Goal: Information Seeking & Learning: Learn about a topic

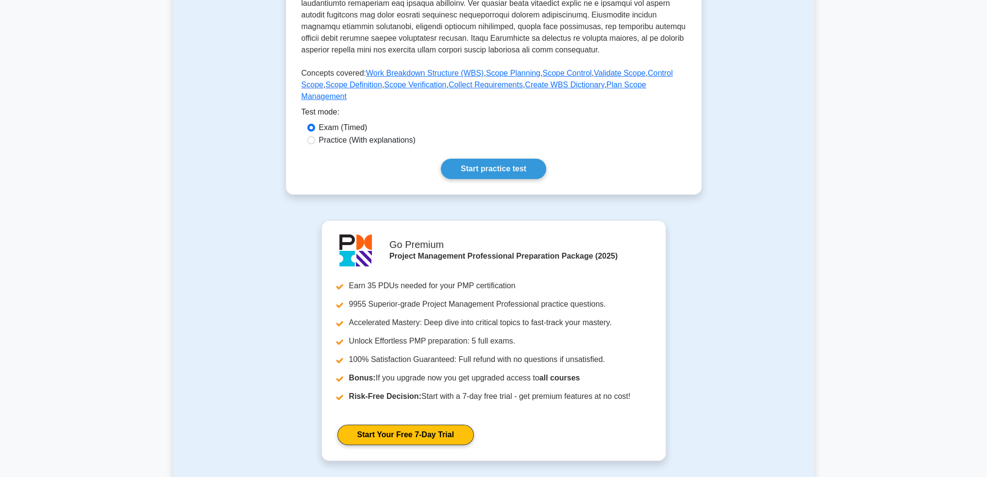
scroll to position [253, 0]
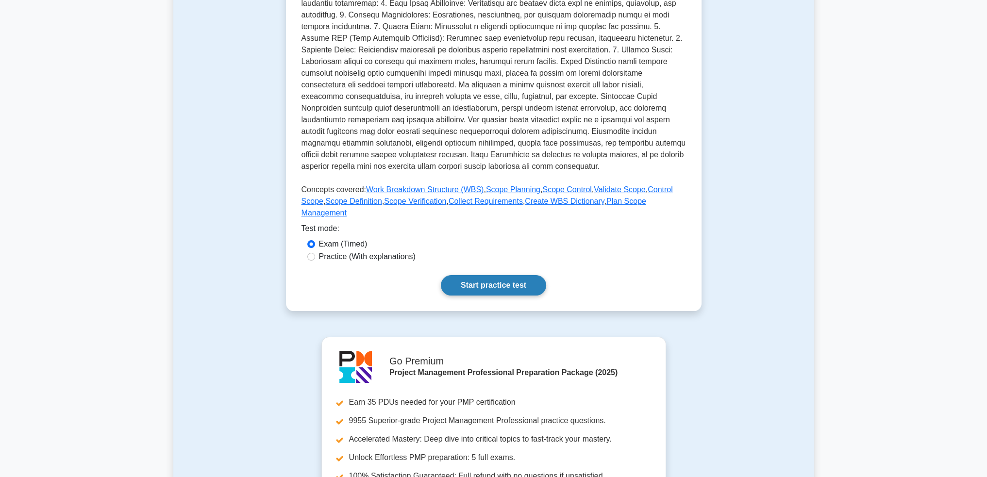
click at [506, 275] on link "Start practice test" at bounding box center [493, 285] width 105 height 20
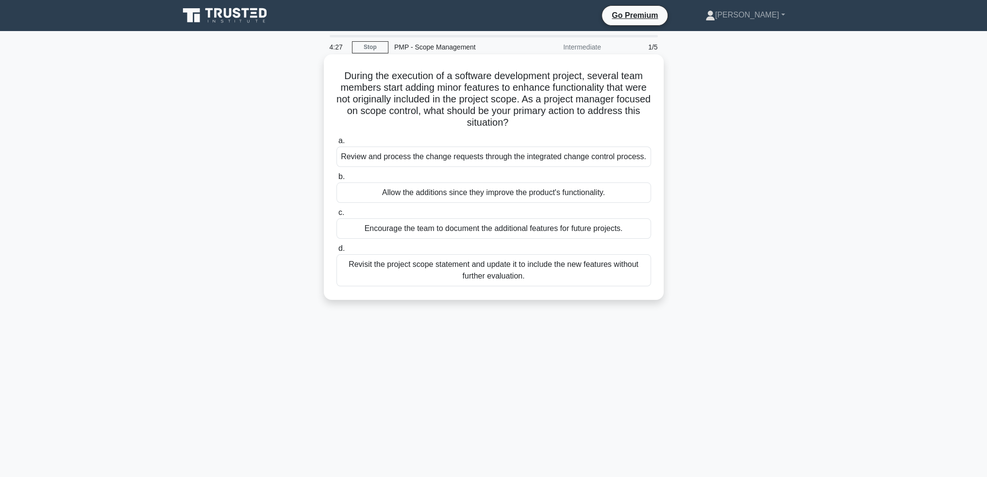
click at [509, 156] on div "Review and process the change requests through the integrated change control pr…" at bounding box center [494, 157] width 315 height 20
click at [337, 144] on input "a. Review and process the change requests through the integrated change control…" at bounding box center [337, 141] width 0 height 6
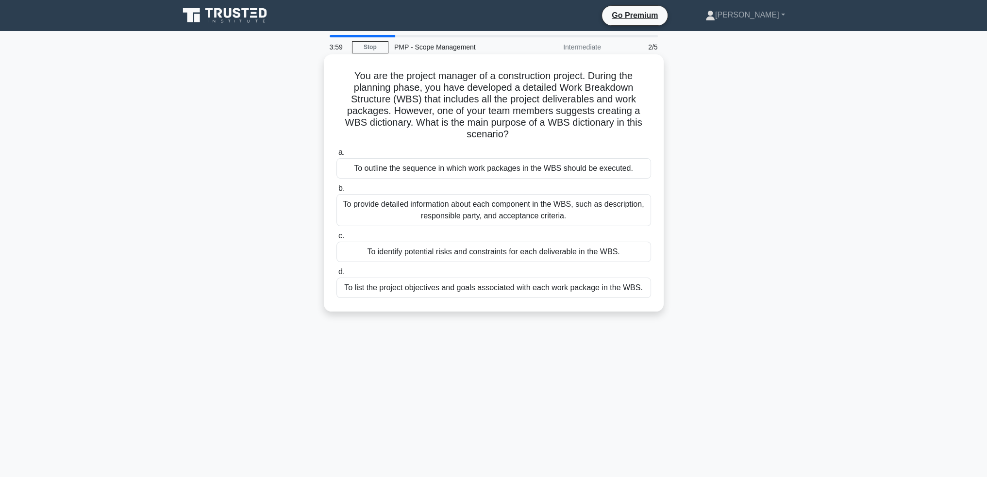
click at [617, 217] on div "To provide detailed information about each component in the WBS, such as descri…" at bounding box center [494, 210] width 315 height 32
click at [337, 192] on input "b. To provide detailed information about each component in the WBS, such as des…" at bounding box center [337, 189] width 0 height 6
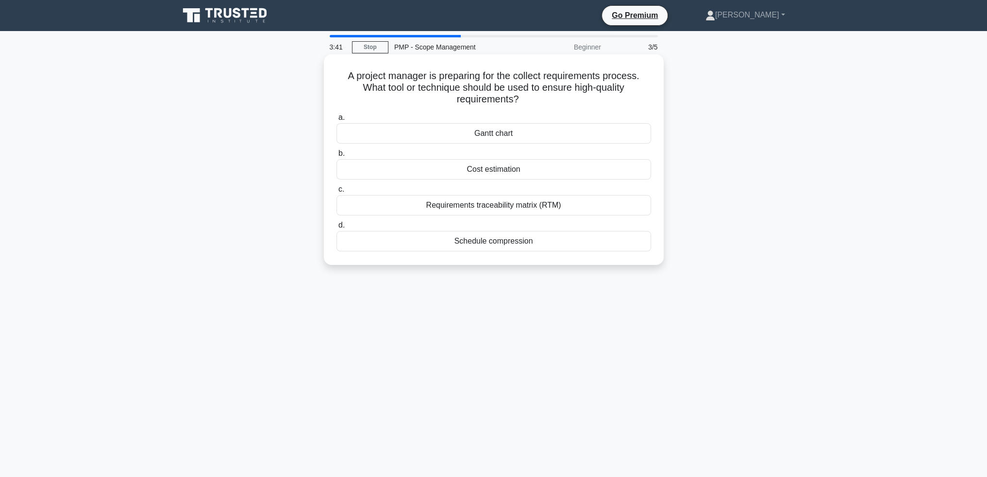
click at [552, 210] on div "Requirements traceability matrix (RTM)" at bounding box center [494, 205] width 315 height 20
click at [337, 193] on input "c. Requirements traceability matrix (RTM)" at bounding box center [337, 190] width 0 height 6
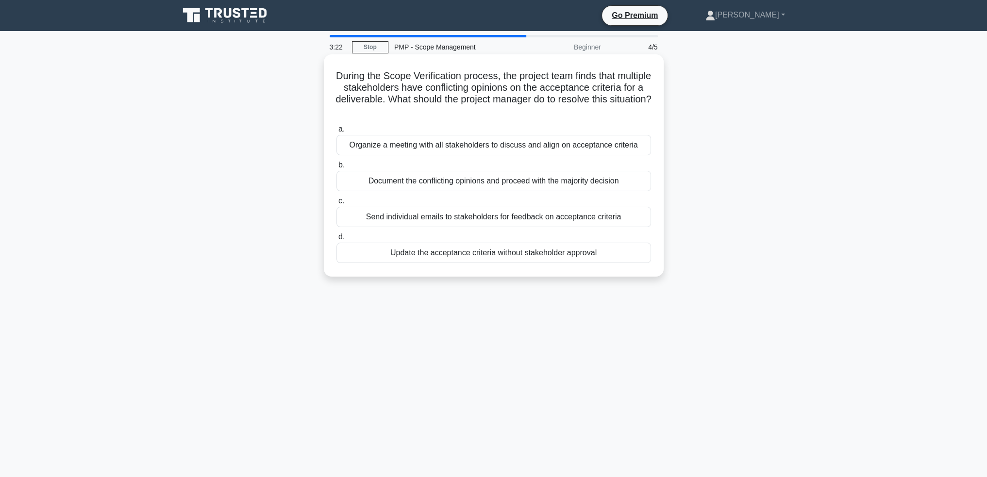
click at [561, 149] on div "Organize a meeting with all stakeholders to discuss and align on acceptance cri…" at bounding box center [494, 145] width 315 height 20
click at [337, 133] on input "a. Organize a meeting with all stakeholders to discuss and align on acceptance …" at bounding box center [337, 129] width 0 height 6
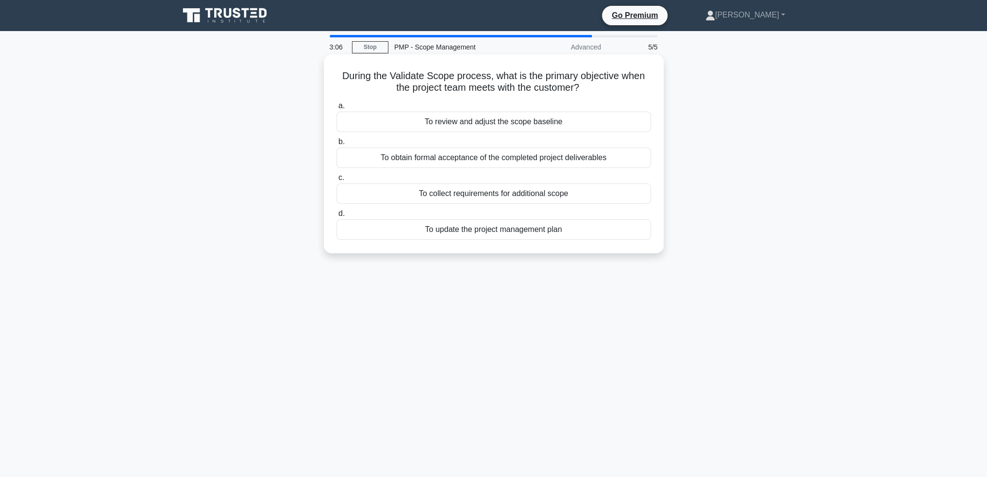
click at [601, 160] on div "To obtain formal acceptance of the completed project deliverables" at bounding box center [494, 158] width 315 height 20
click at [337, 145] on input "b. To obtain formal acceptance of the completed project deliverables" at bounding box center [337, 142] width 0 height 6
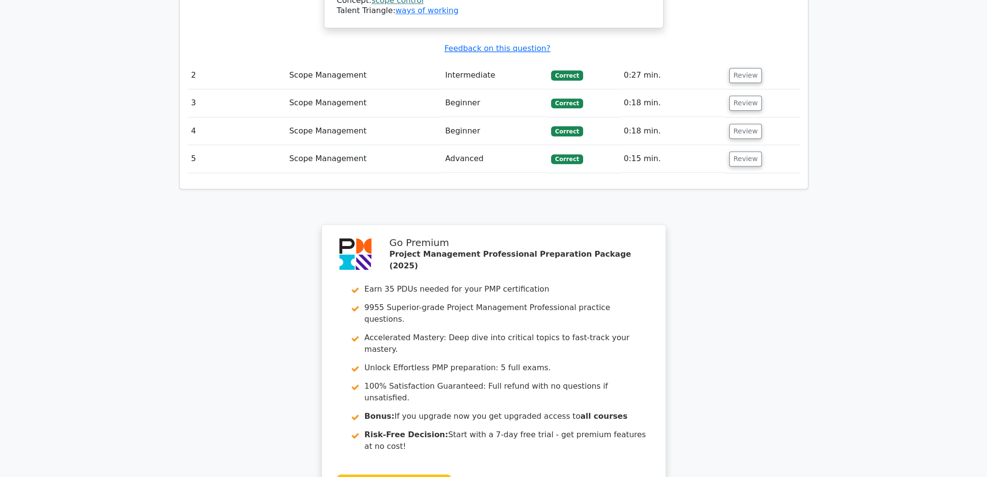
scroll to position [1327, 0]
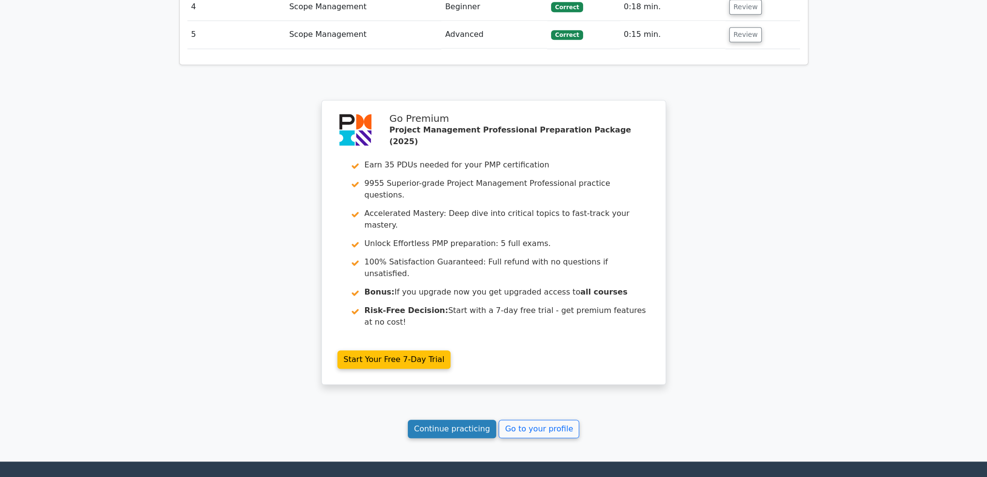
click at [470, 420] on link "Continue practicing" at bounding box center [452, 429] width 89 height 18
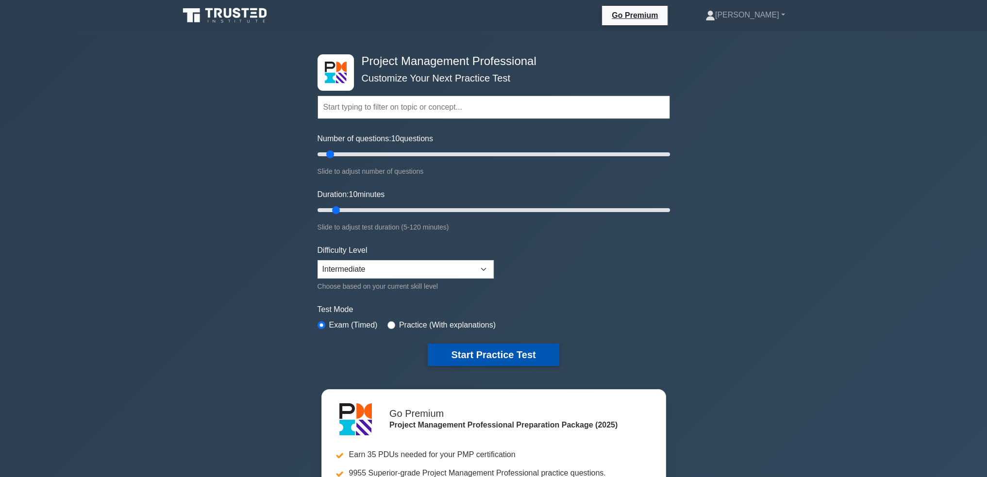
click at [480, 353] on button "Start Practice Test" at bounding box center [493, 355] width 131 height 22
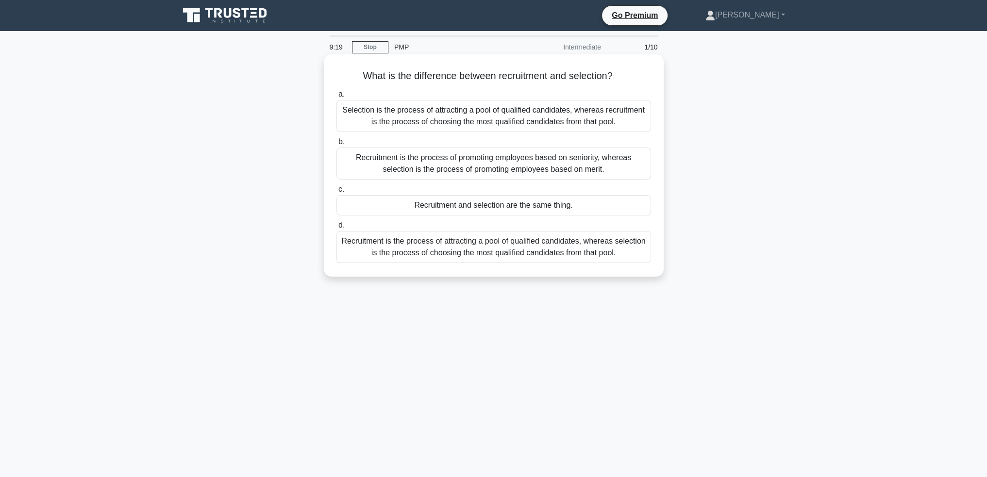
click at [629, 251] on div "Recruitment is the process of attracting a pool of qualified candidates, wherea…" at bounding box center [494, 247] width 315 height 32
click at [337, 229] on input "d. Recruitment is the process of attracting a pool of qualified candidates, whe…" at bounding box center [337, 225] width 0 height 6
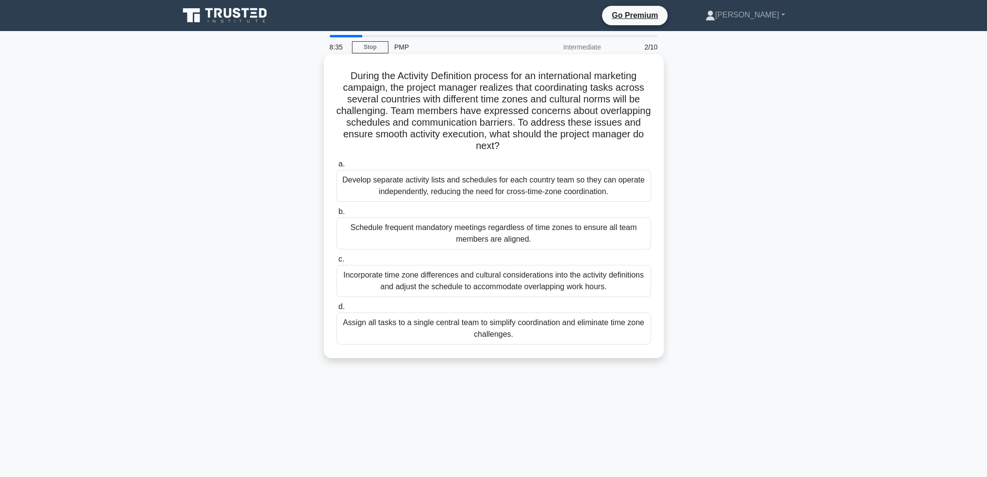
click at [540, 284] on div "Incorporate time zone differences and cultural considerations into the activity…" at bounding box center [494, 281] width 315 height 32
click at [337, 263] on input "c. Incorporate time zone differences and cultural considerations into the activ…" at bounding box center [337, 259] width 0 height 6
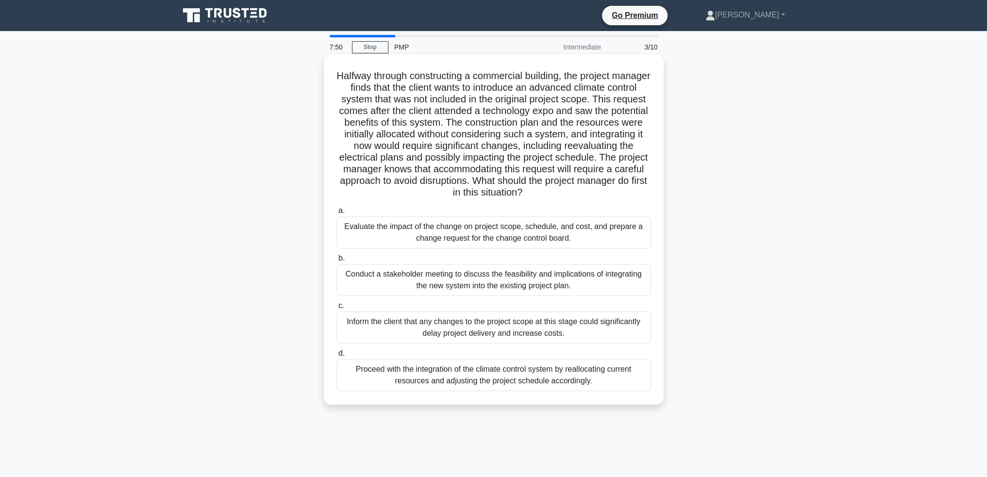
click at [587, 227] on div "Evaluate the impact of the change on project scope, schedule, and cost, and pre…" at bounding box center [494, 233] width 315 height 32
click at [337, 214] on input "a. Evaluate the impact of the change on project scope, schedule, and cost, and …" at bounding box center [337, 211] width 0 height 6
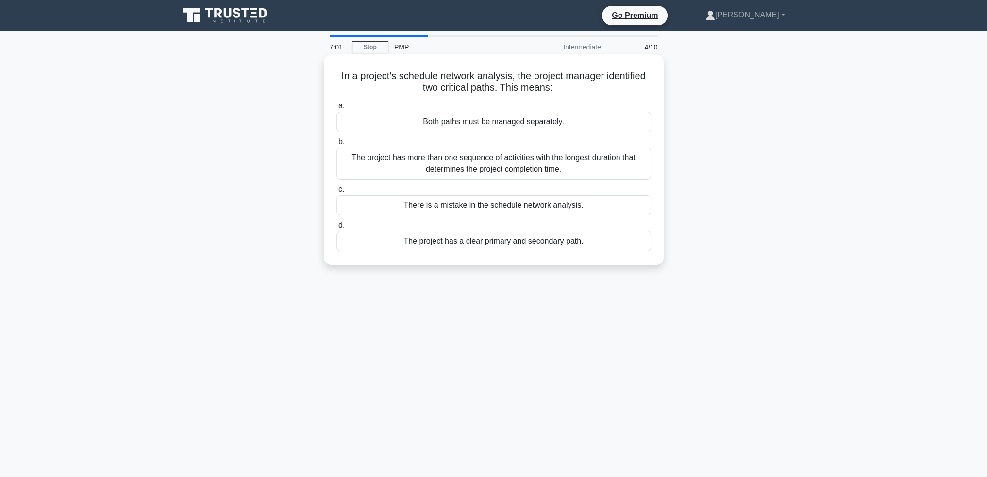
click at [617, 169] on div "The project has more than one sequence of activities with the longest duration …" at bounding box center [494, 164] width 315 height 32
click at [337, 145] on input "b. The project has more than one sequence of activities with the longest durati…" at bounding box center [337, 142] width 0 height 6
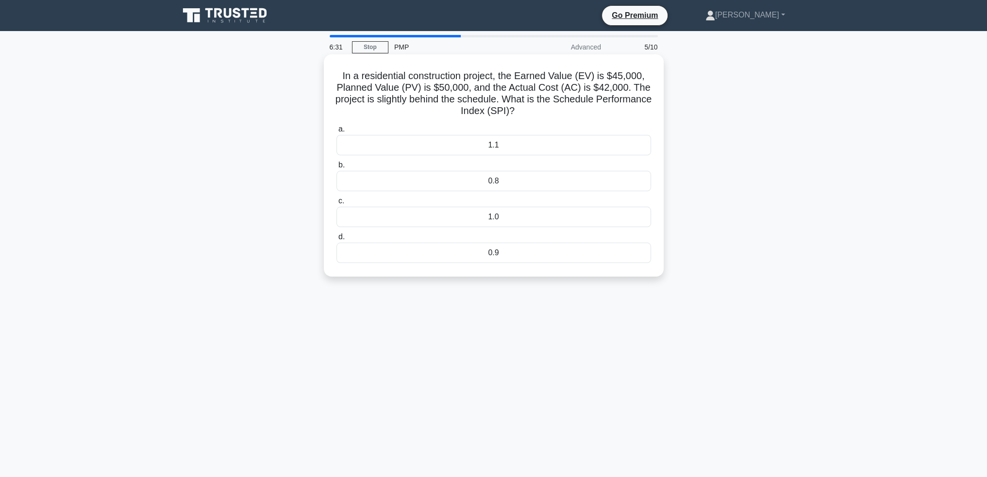
click at [500, 252] on div "0.9" at bounding box center [494, 253] width 315 height 20
click at [337, 240] on input "d. 0.9" at bounding box center [337, 237] width 0 height 6
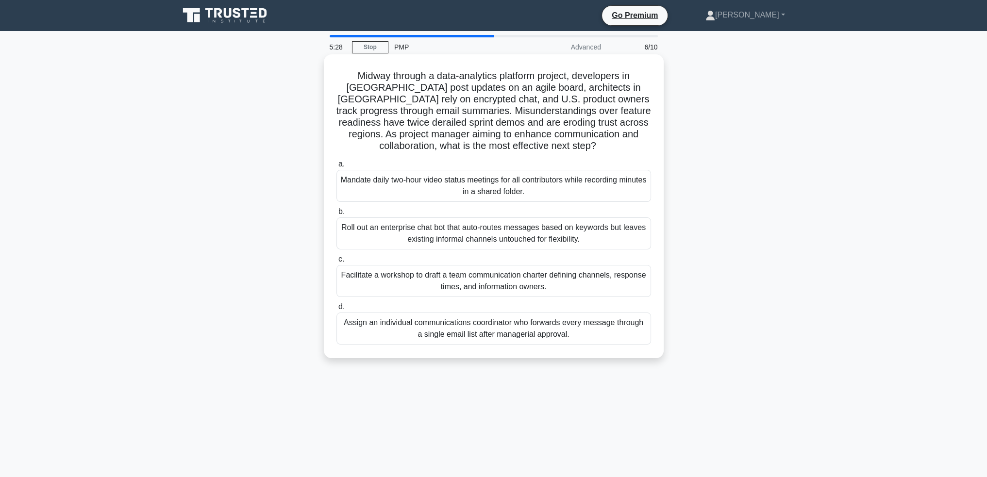
click at [606, 282] on div "Facilitate a workshop to draft a team communication charter defining channels, …" at bounding box center [494, 281] width 315 height 32
click at [337, 263] on input "c. Facilitate a workshop to draft a team communication charter defining channel…" at bounding box center [337, 259] width 0 height 6
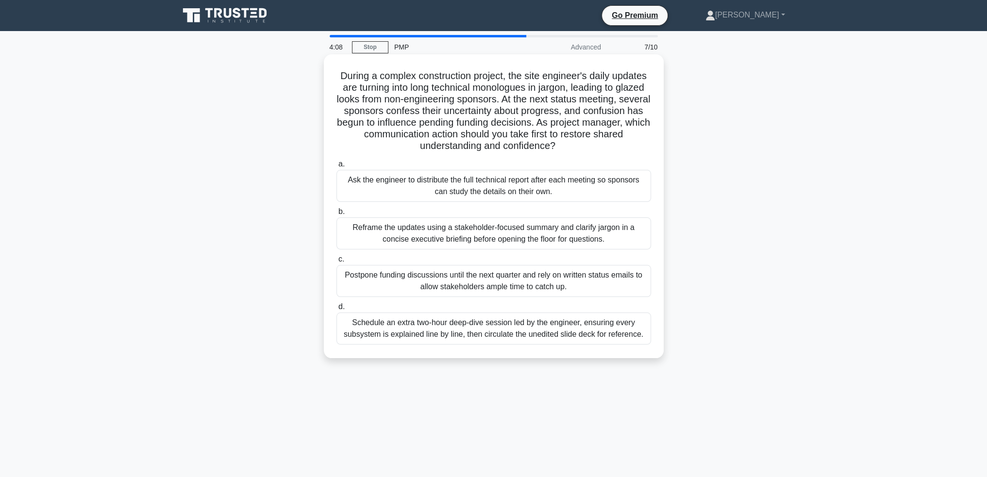
click at [604, 235] on div "Reframe the updates using a stakeholder-focused summary and clarify jargon in a…" at bounding box center [494, 234] width 315 height 32
click at [337, 215] on input "b. Reframe the updates using a stakeholder-focused summary and clarify jargon i…" at bounding box center [337, 212] width 0 height 6
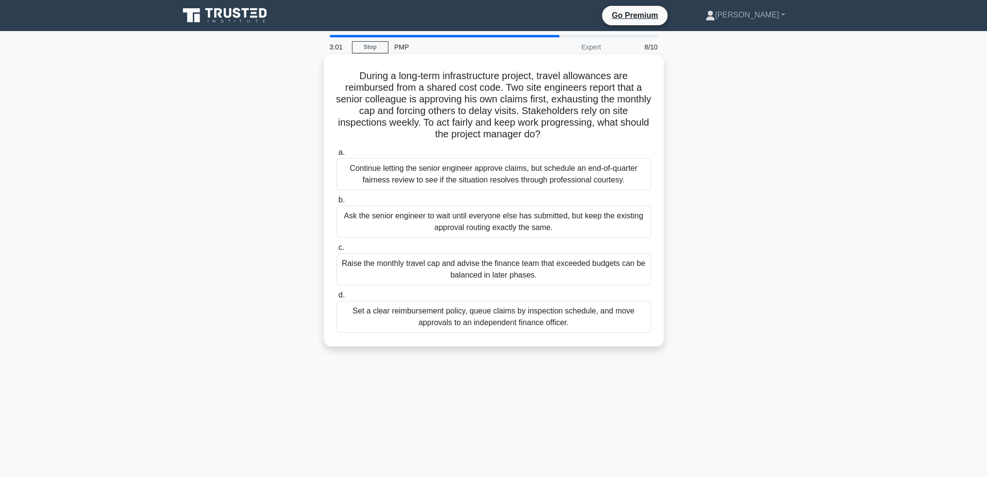
click at [572, 320] on div "Set a clear reimbursement policy, queue claims by inspection schedule, and move…" at bounding box center [494, 317] width 315 height 32
click at [337, 299] on input "d. Set a clear reimbursement policy, queue claims by inspection schedule, and m…" at bounding box center [337, 295] width 0 height 6
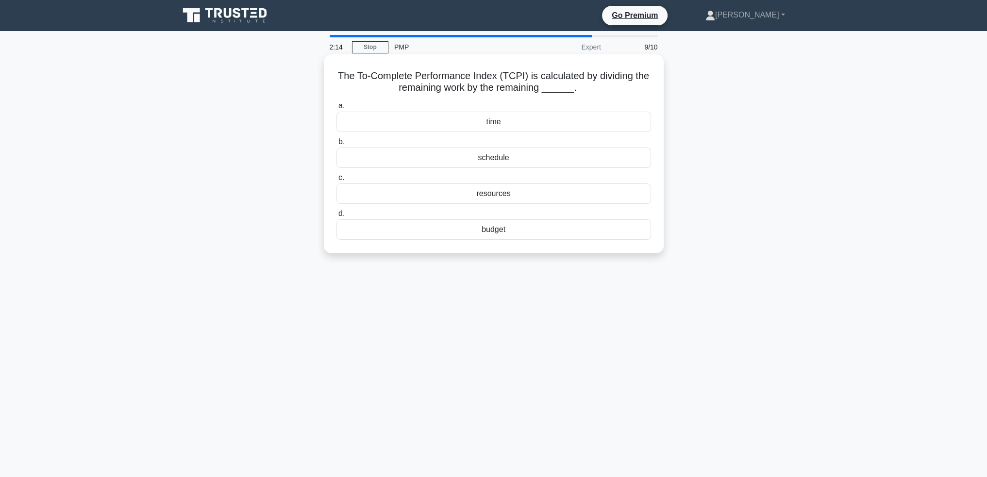
click at [534, 237] on div "budget" at bounding box center [494, 230] width 315 height 20
click at [337, 217] on input "d. budget" at bounding box center [337, 214] width 0 height 6
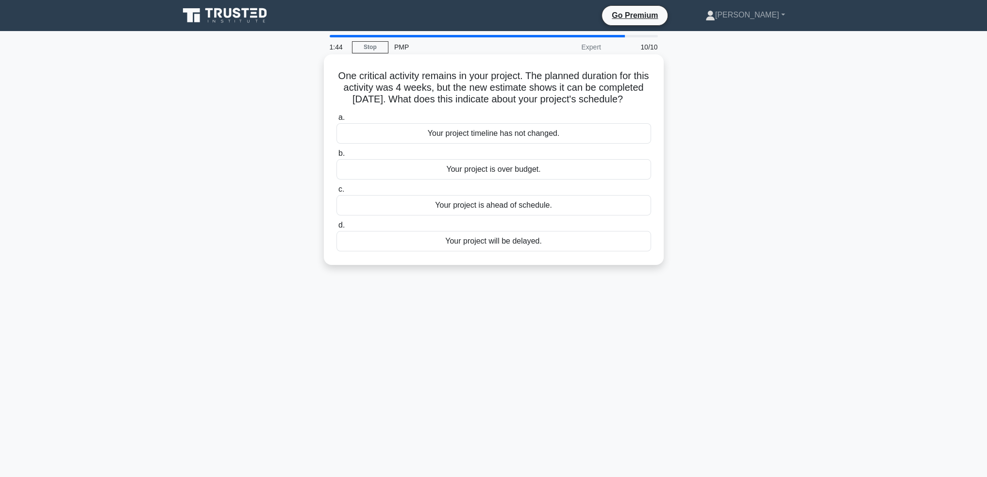
click at [549, 216] on div "Your project is ahead of schedule." at bounding box center [494, 205] width 315 height 20
click at [337, 193] on input "c. Your project is ahead of schedule." at bounding box center [337, 190] width 0 height 6
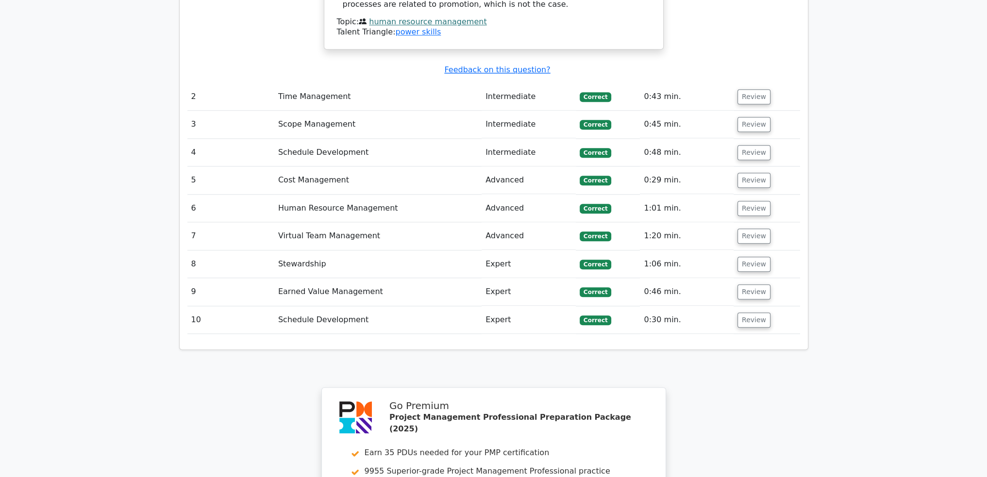
scroll to position [1263, 0]
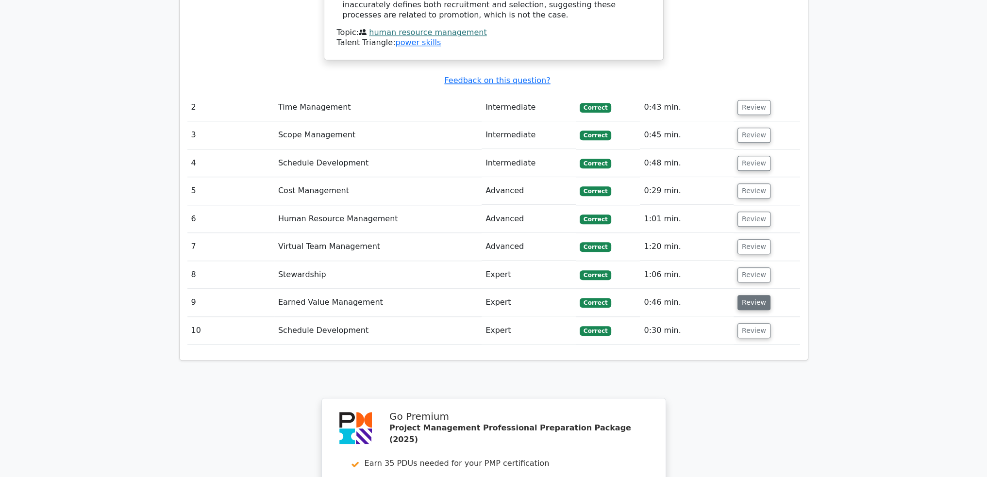
click at [747, 295] on button "Review" at bounding box center [754, 302] width 33 height 15
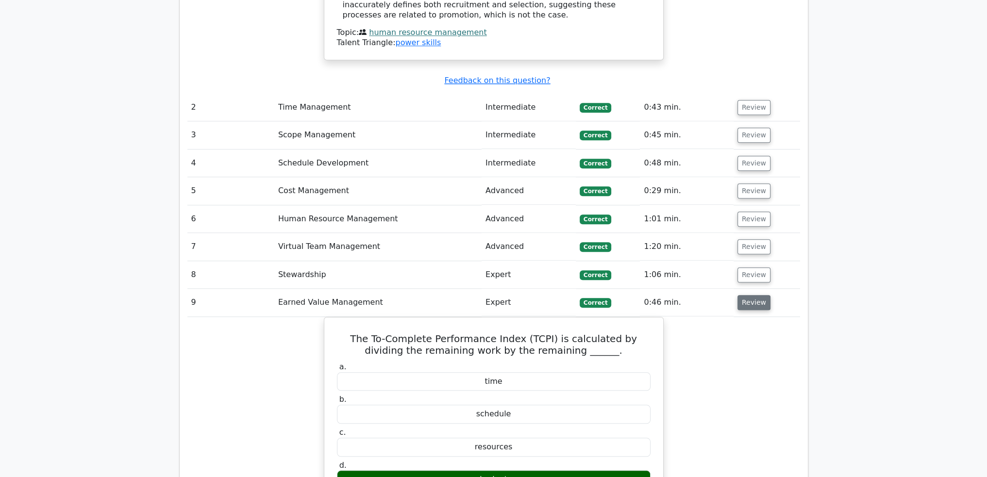
click at [757, 295] on button "Review" at bounding box center [754, 302] width 33 height 15
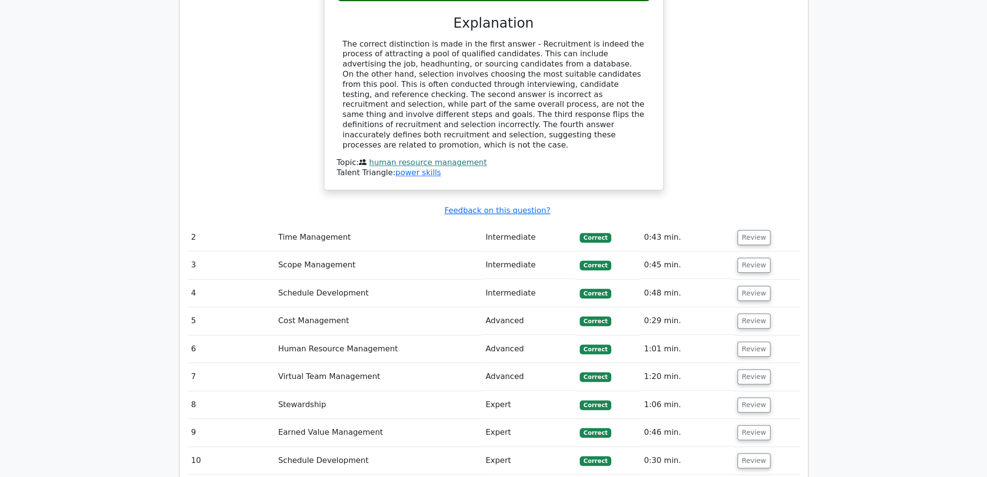
scroll to position [1166, 0]
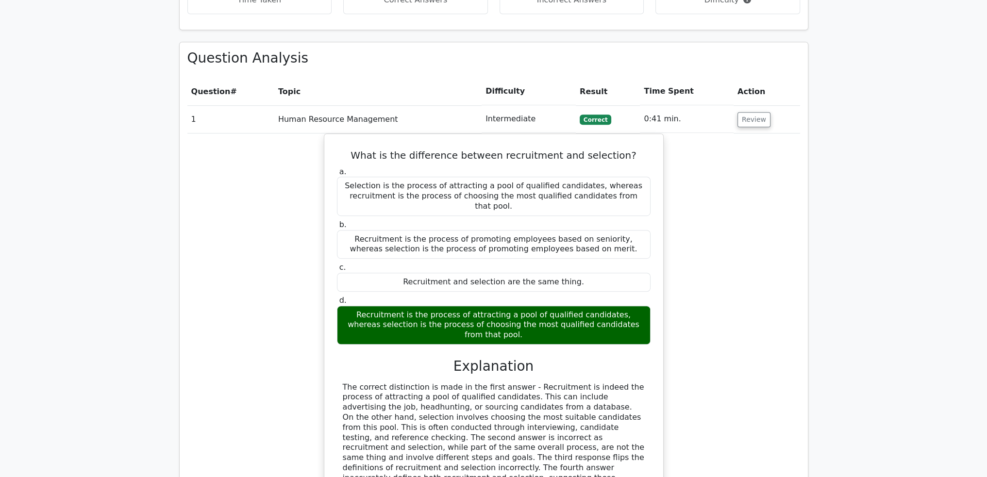
scroll to position [777, 0]
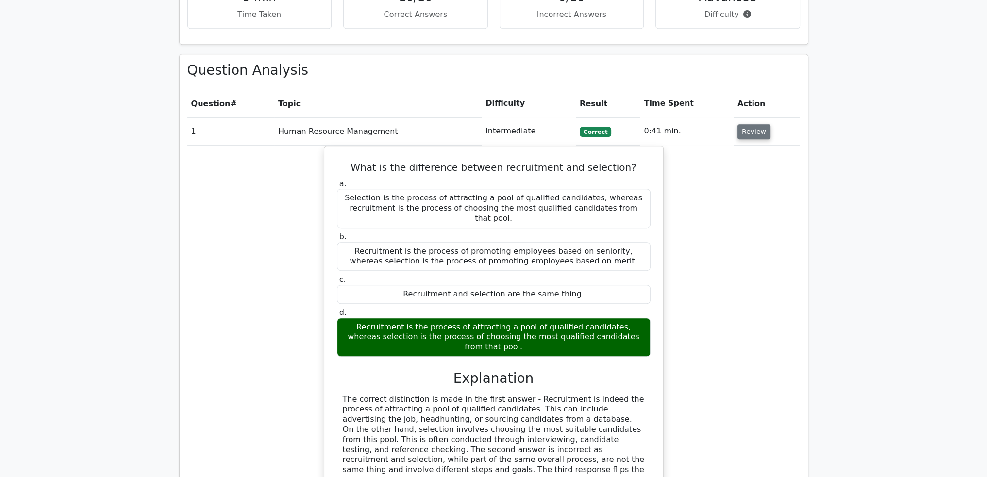
click at [756, 124] on button "Review" at bounding box center [754, 131] width 33 height 15
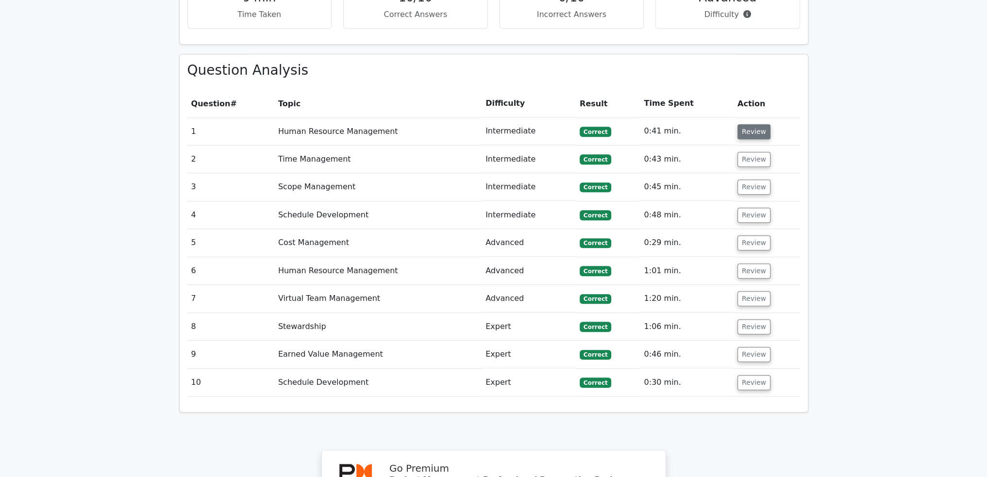
click at [756, 124] on button "Review" at bounding box center [754, 131] width 33 height 15
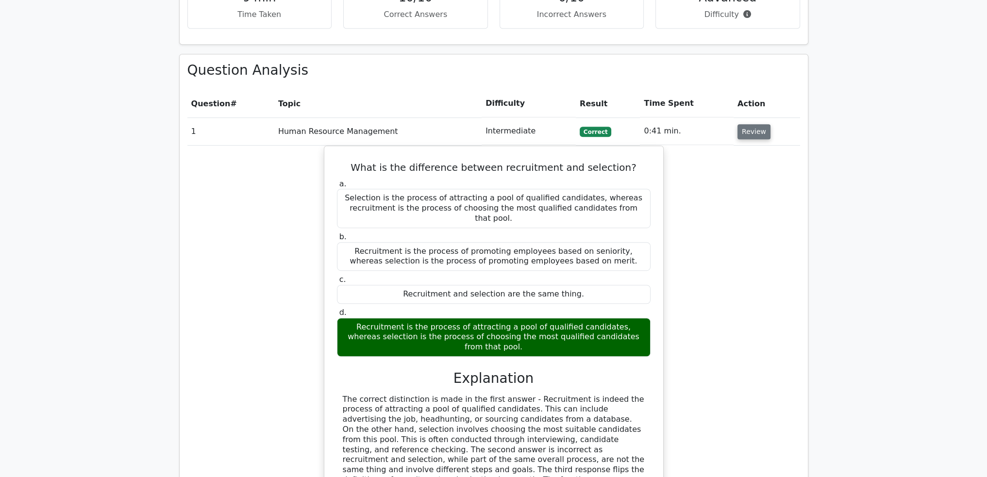
click at [756, 124] on button "Review" at bounding box center [754, 131] width 33 height 15
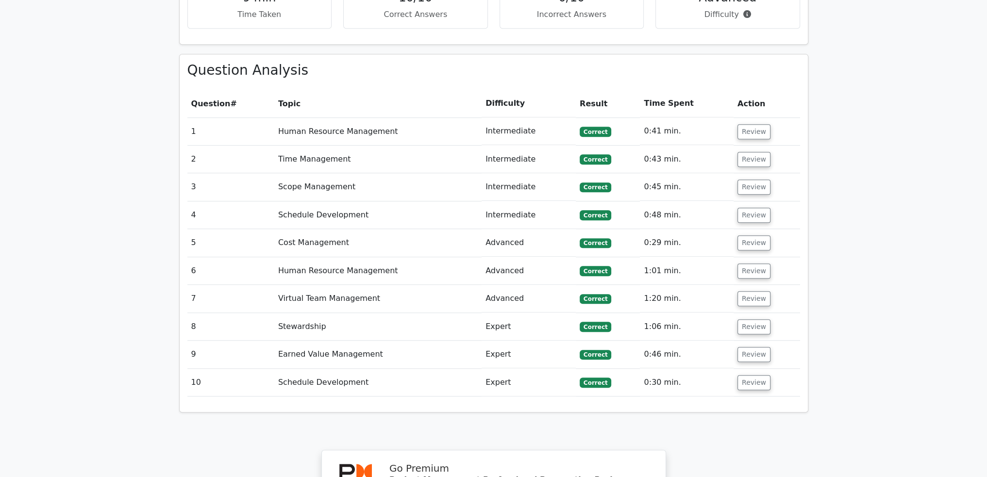
click at [786, 146] on td "Review" at bounding box center [767, 160] width 67 height 28
click at [750, 124] on button "Review" at bounding box center [754, 131] width 33 height 15
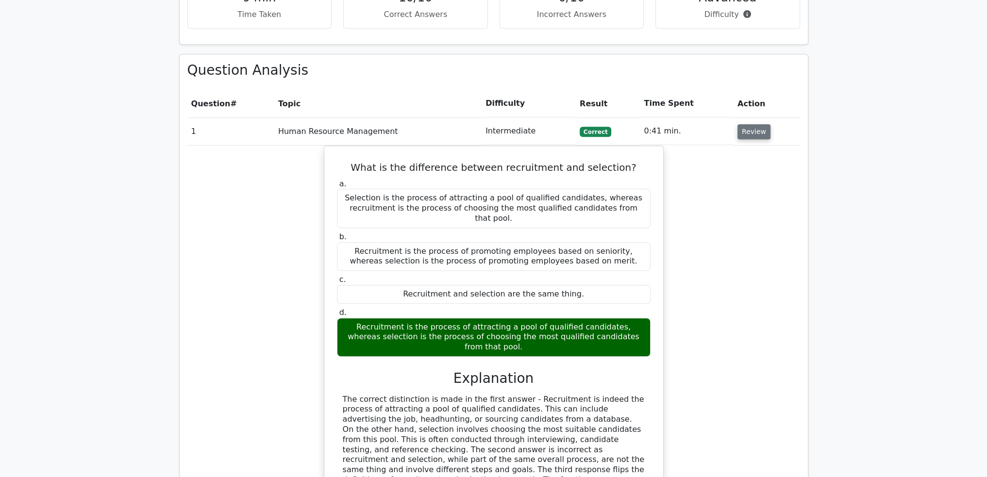
click at [750, 124] on button "Review" at bounding box center [754, 131] width 33 height 15
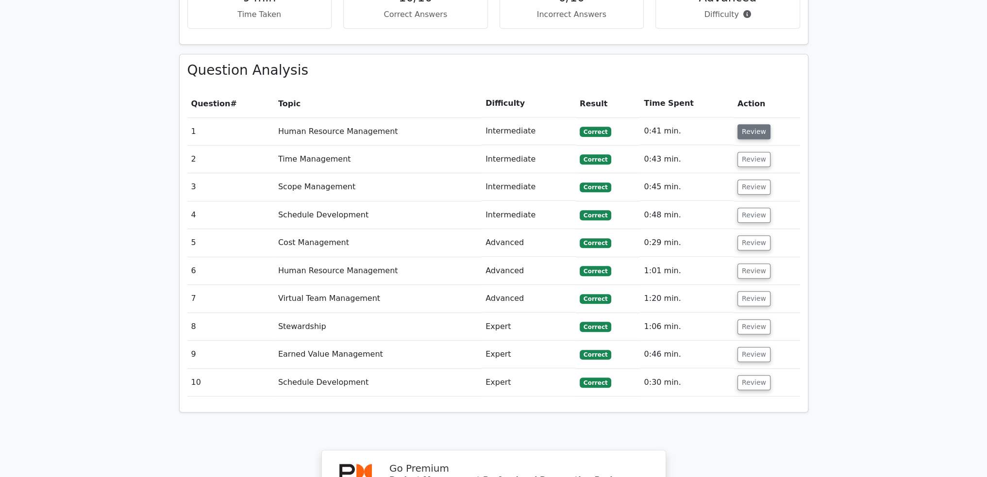
click at [750, 124] on button "Review" at bounding box center [754, 131] width 33 height 15
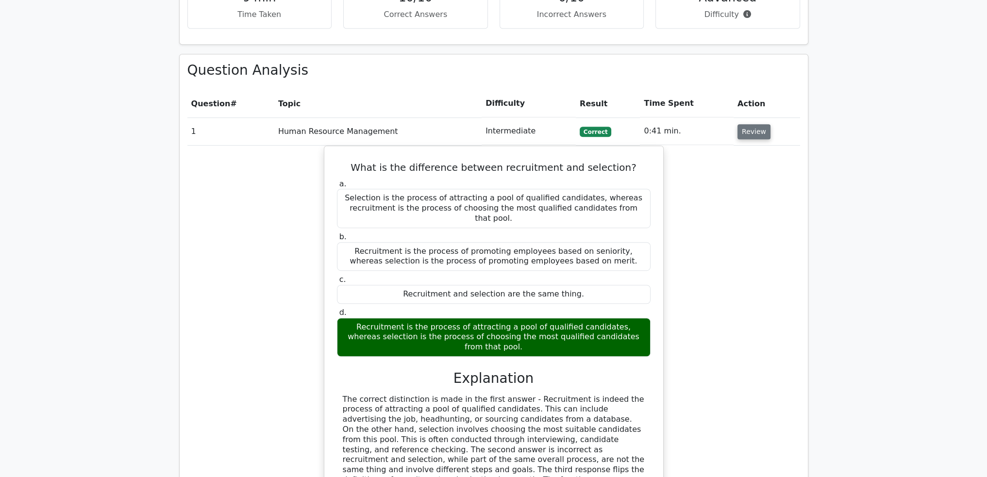
click at [750, 124] on button "Review" at bounding box center [754, 131] width 33 height 15
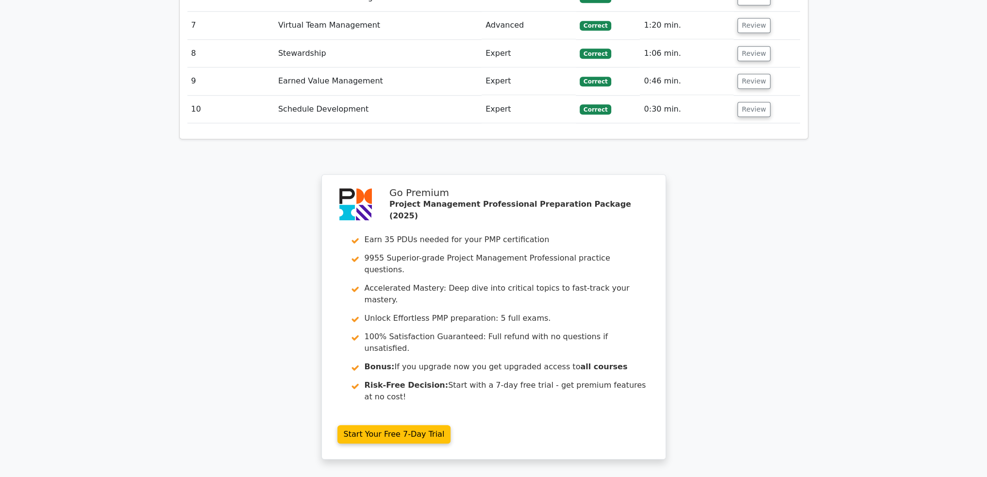
scroll to position [1131, 0]
